Goal: Check status: Check status

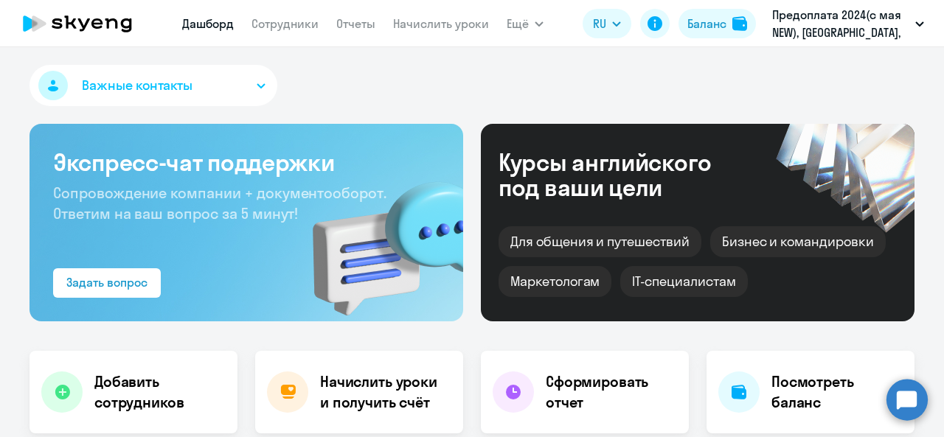
click at [278, 22] on link "Сотрудники" at bounding box center [285, 23] width 67 height 15
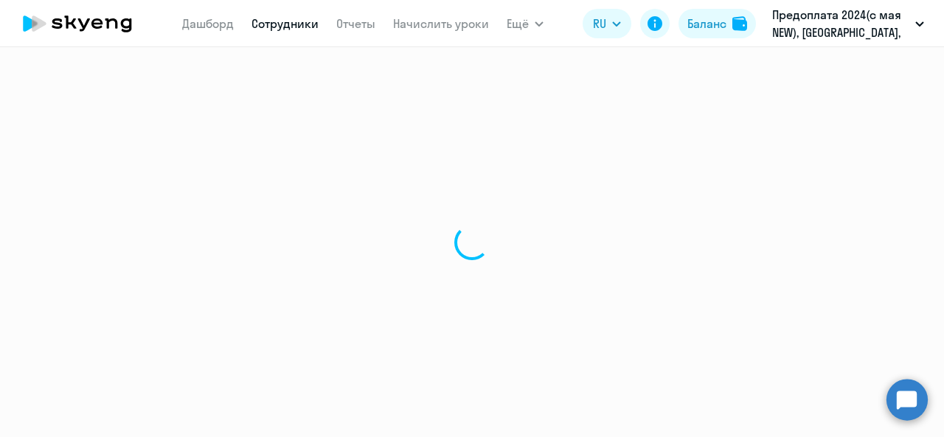
select select "30"
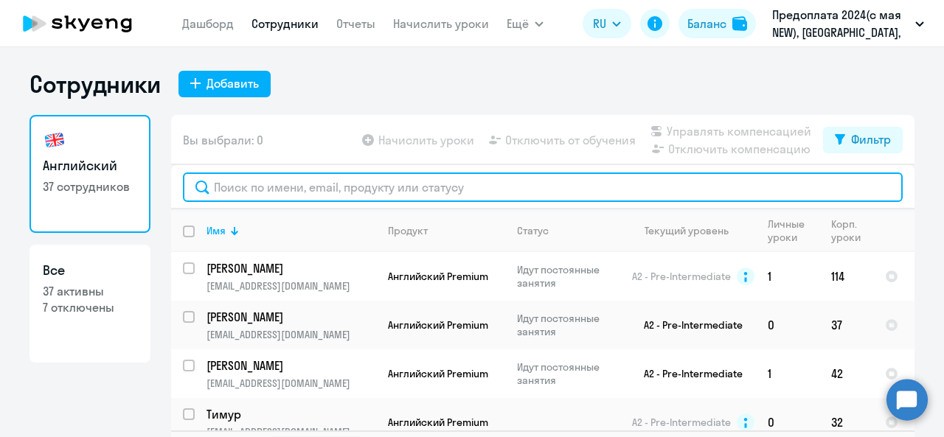
click at [370, 193] on input "text" at bounding box center [543, 188] width 720 height 30
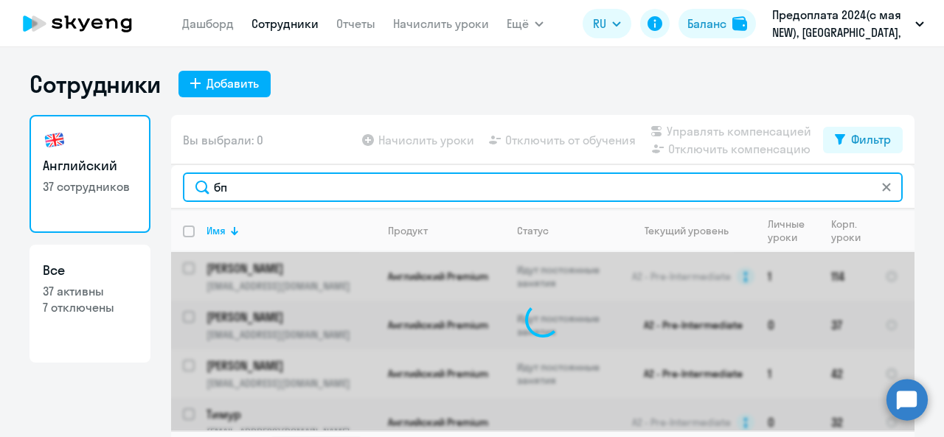
type input "б"
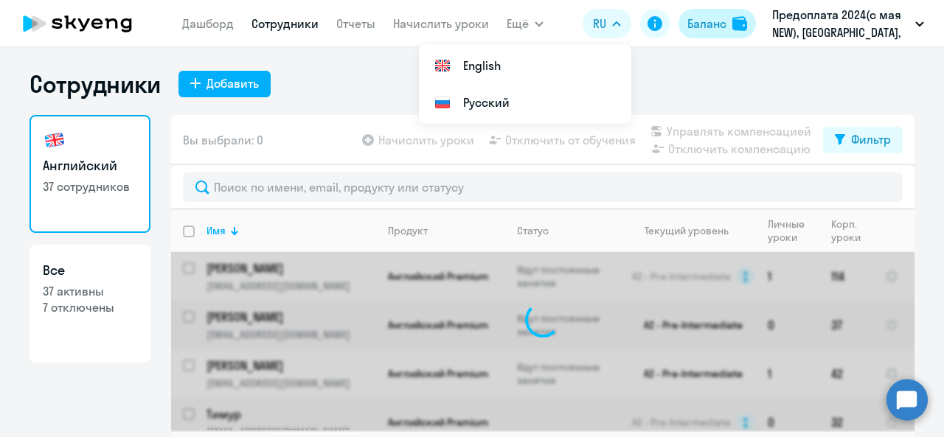
click at [722, 28] on div "Баланс" at bounding box center [707, 24] width 39 height 18
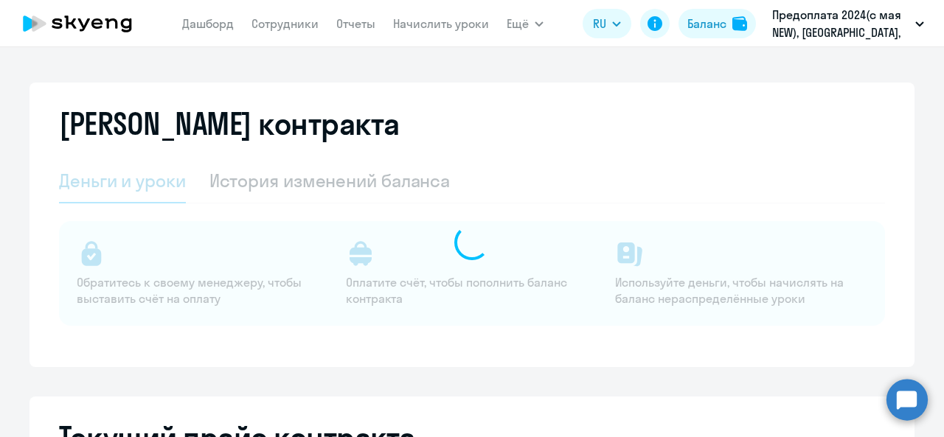
select select "english_adult_not_native_speaker"
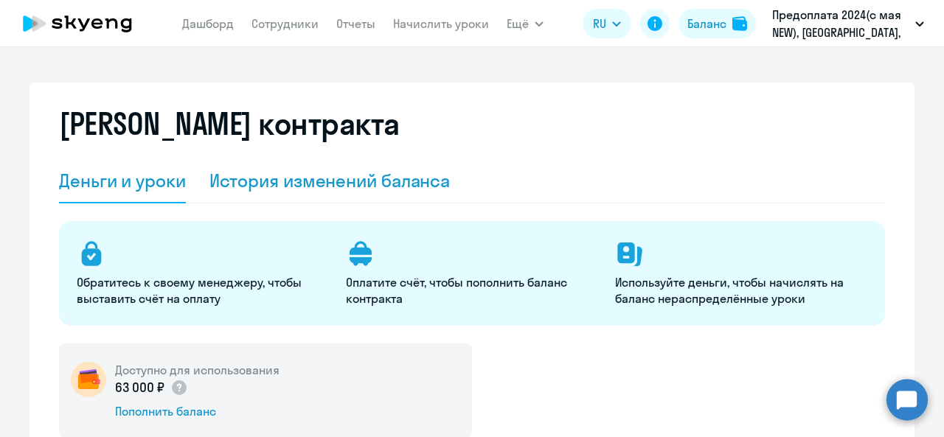
click at [291, 194] on div "История изменений баланса" at bounding box center [330, 181] width 241 height 44
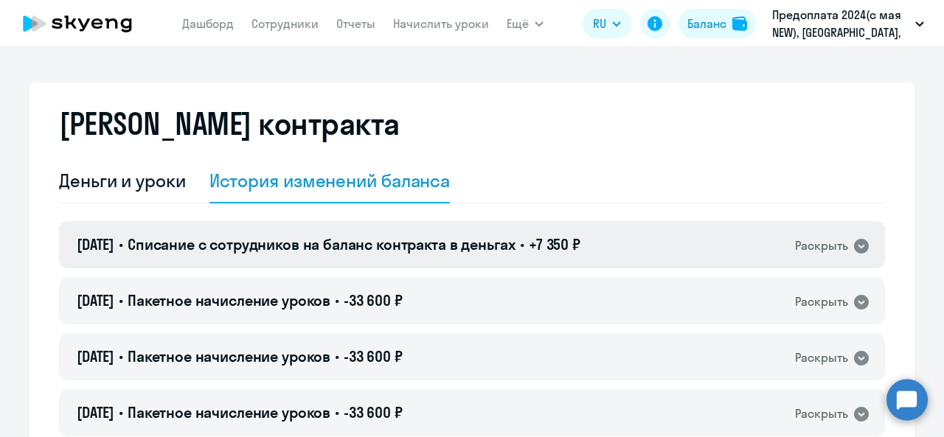
click at [854, 252] on icon at bounding box center [861, 246] width 15 height 15
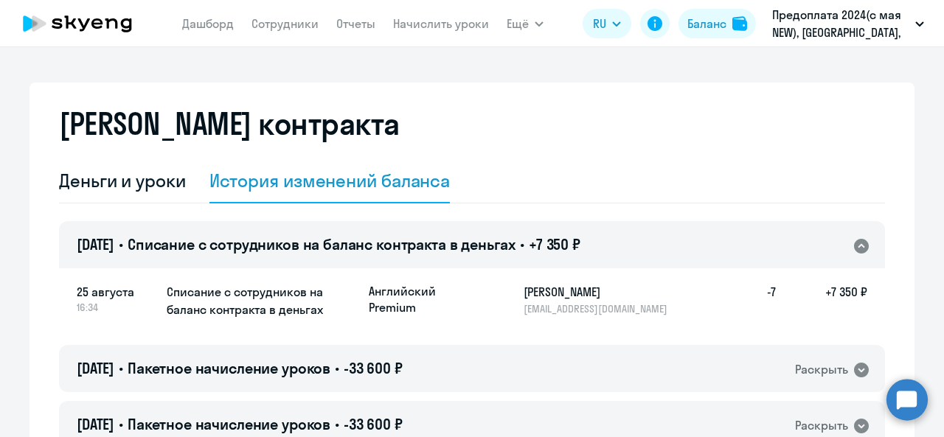
scroll to position [74, 0]
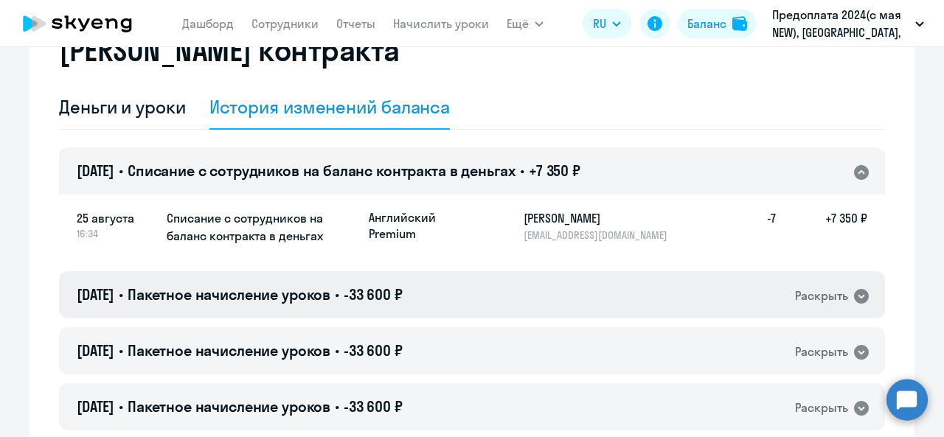
click at [855, 299] on icon at bounding box center [861, 296] width 15 height 15
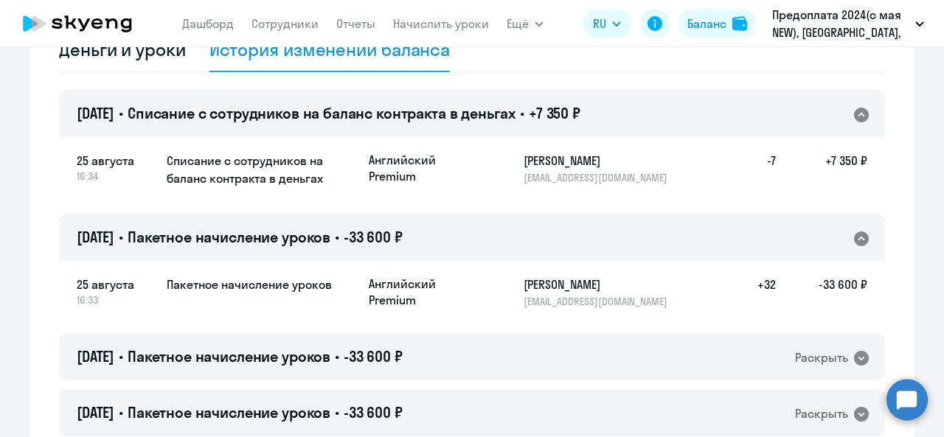
scroll to position [148, 0]
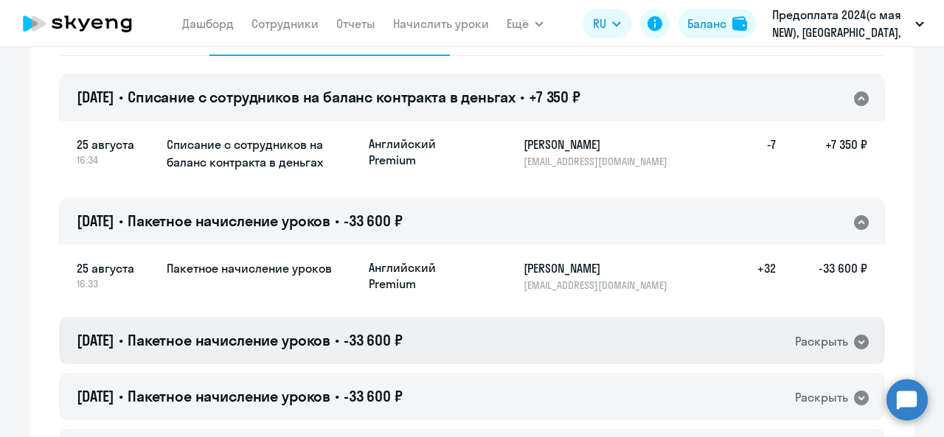
click at [857, 333] on div "Раскрыть" at bounding box center [832, 341] width 75 height 19
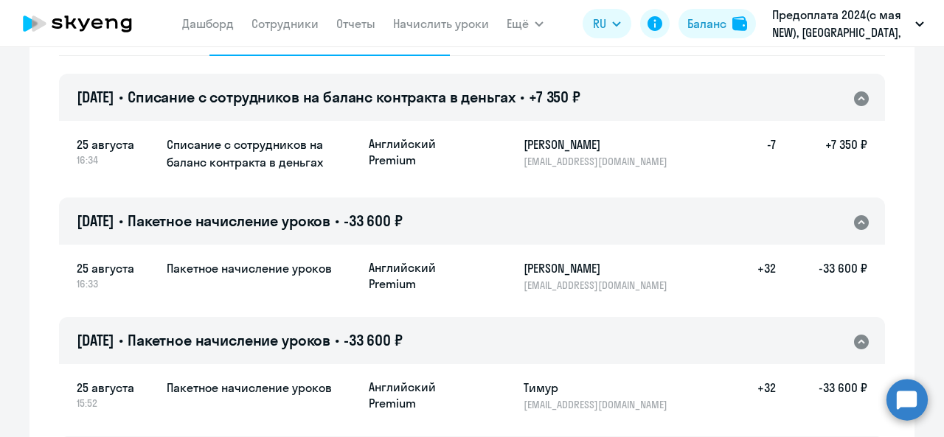
scroll to position [221, 0]
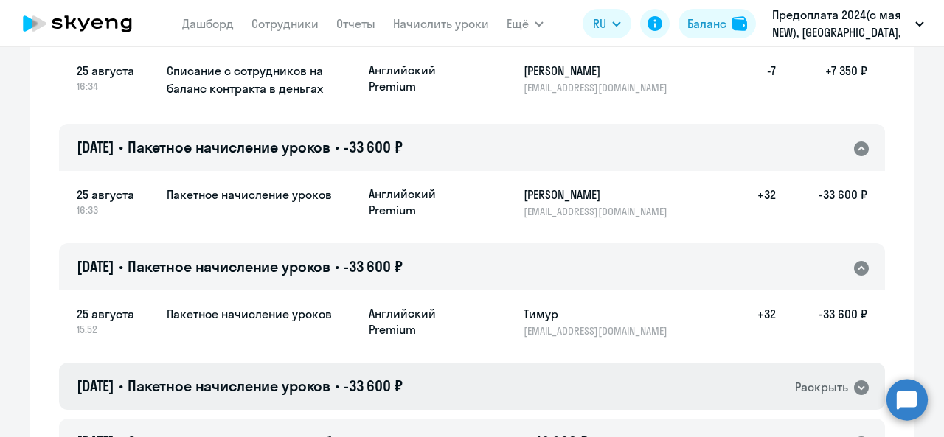
click at [838, 386] on div "Раскрыть" at bounding box center [821, 387] width 53 height 18
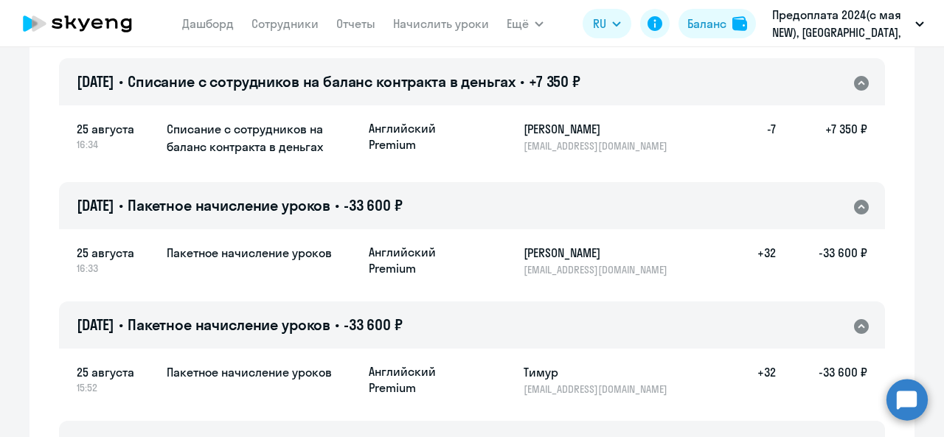
scroll to position [0, 0]
